Goal: Information Seeking & Learning: Learn about a topic

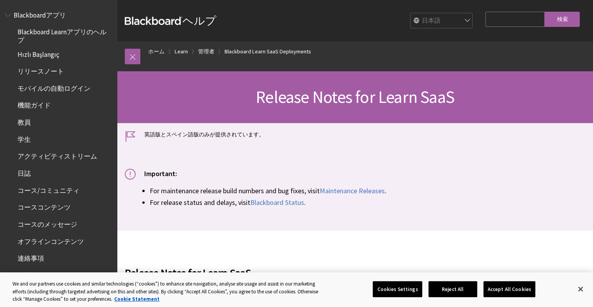
click at [34, 138] on span "学生" at bounding box center [61, 139] width 104 height 13
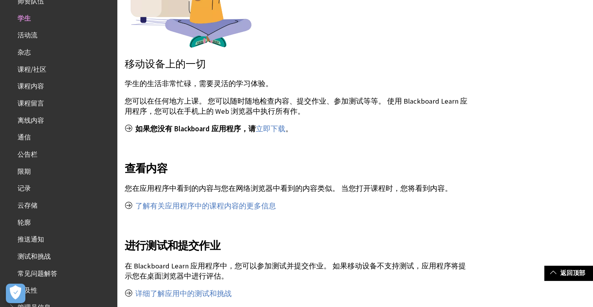
scroll to position [259, 0]
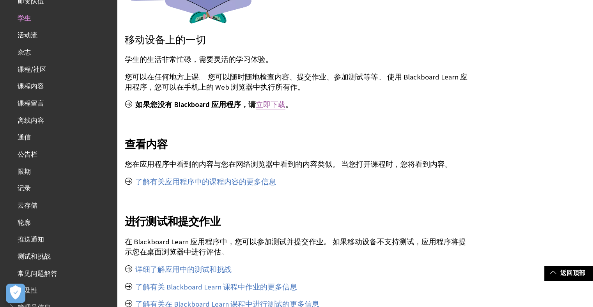
click at [268, 105] on link "立即下载" at bounding box center [271, 104] width 30 height 9
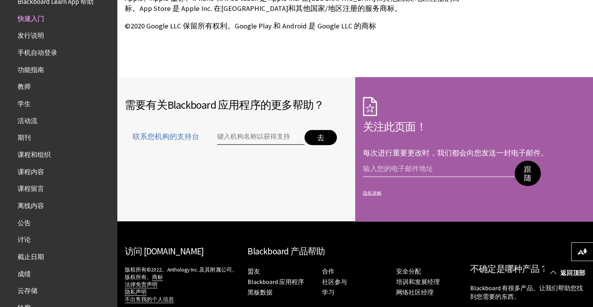
scroll to position [1364, 0]
